Goal: Check status: Check status

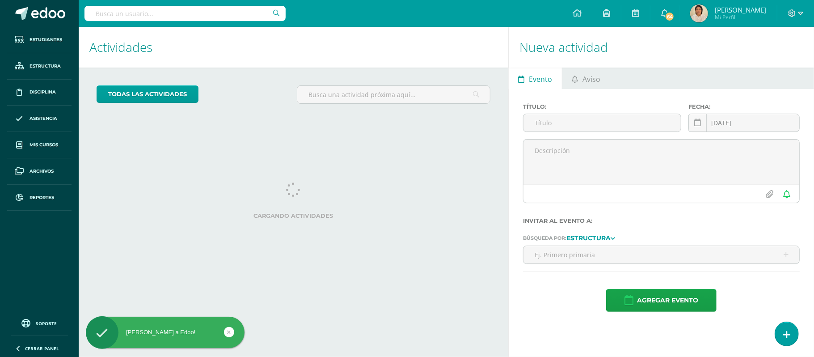
click at [218, 13] on input "text" at bounding box center [184, 13] width 201 height 15
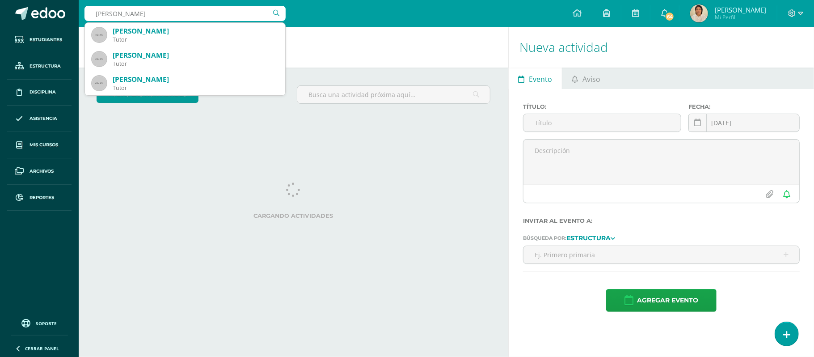
click at [101, 13] on input "Ailyn Castillo Menendez" at bounding box center [184, 13] width 201 height 15
click at [106, 11] on input "Aylyn Castillo Menendez" at bounding box center [184, 13] width 201 height 15
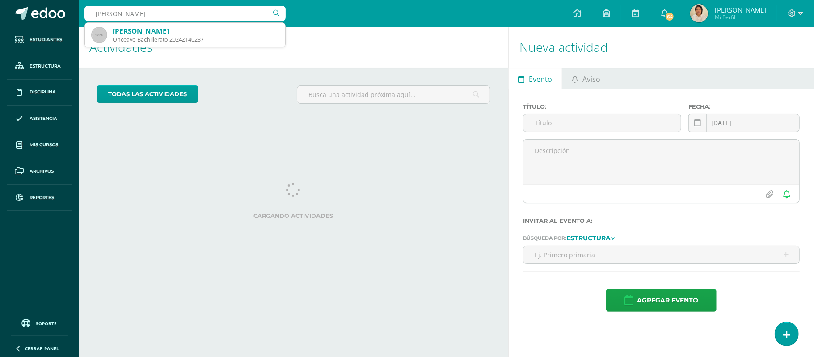
type input "Aylin Castillo Menendez"
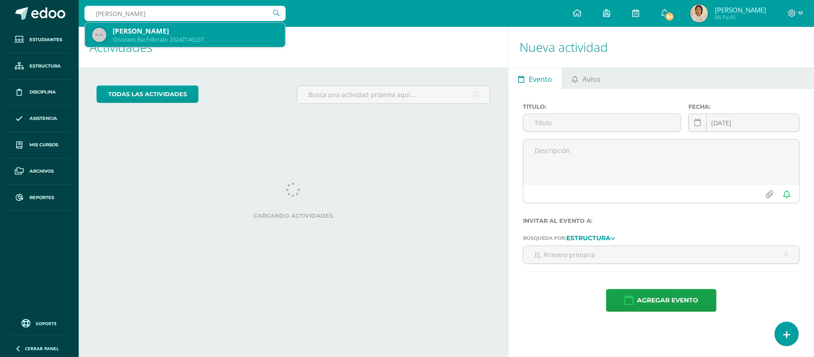
click at [141, 36] on div "Onceavo Bachillerato 2024Z140237" at bounding box center [195, 40] width 165 height 8
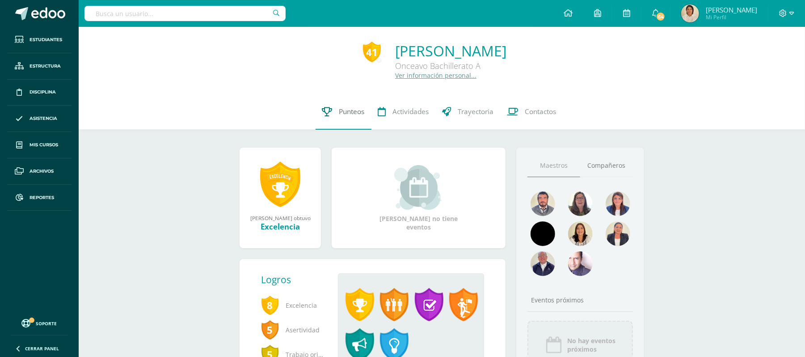
click at [355, 114] on span "Punteos" at bounding box center [351, 111] width 25 height 9
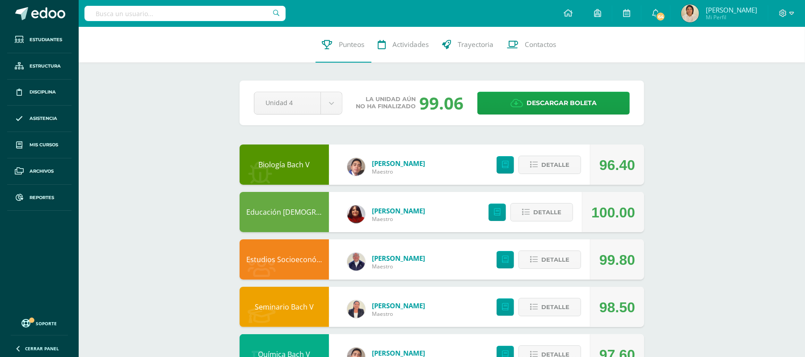
click at [249, 10] on input "text" at bounding box center [184, 13] width 201 height 15
type input "C"
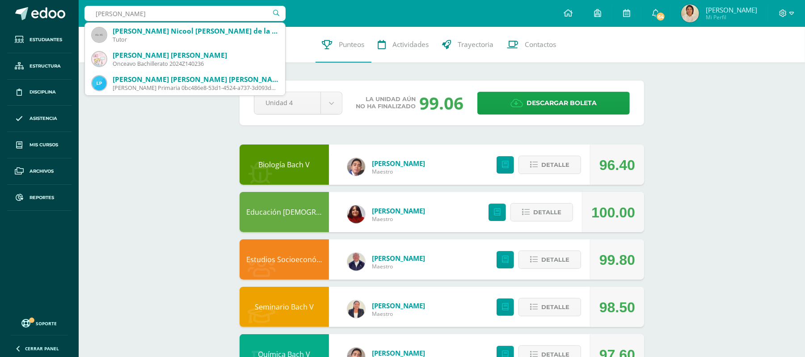
type input "Lisbe"
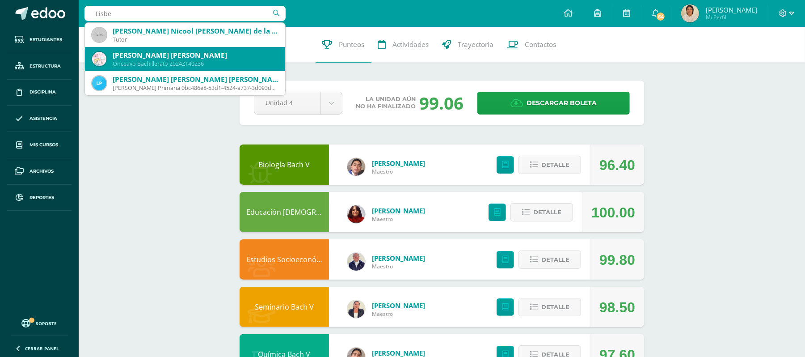
click at [229, 52] on div "Lisbeth Dayana Castillo Hernández" at bounding box center [195, 54] width 165 height 9
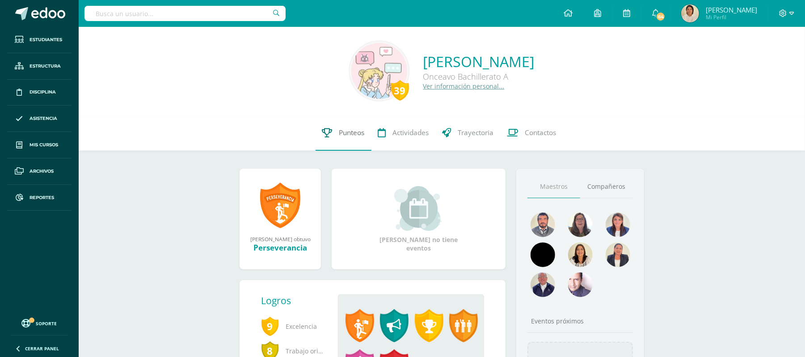
click at [347, 131] on span "Punteos" at bounding box center [351, 132] width 25 height 9
